Goal: Find specific page/section: Find specific page/section

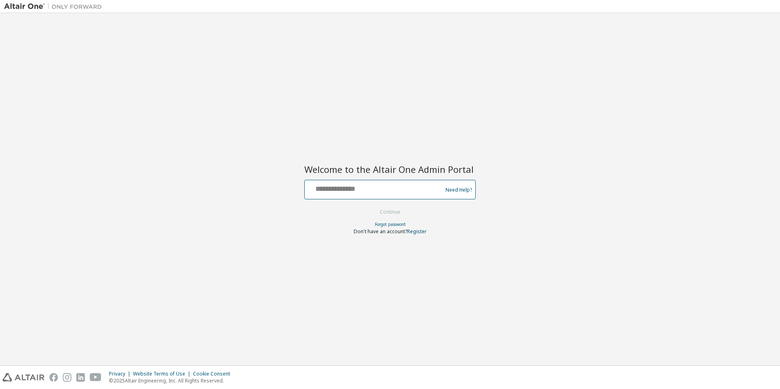
click at [388, 186] on input "text" at bounding box center [374, 188] width 133 height 12
